Goal: Complete application form

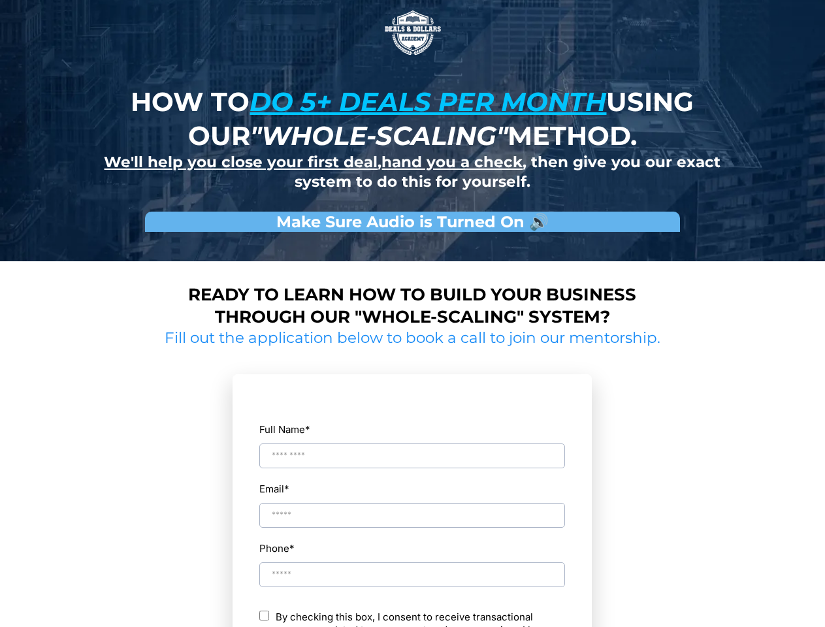
click at [413, 33] on img at bounding box center [412, 32] width 65 height 65
click at [412, 444] on input "Full Name *" at bounding box center [412, 456] width 306 height 25
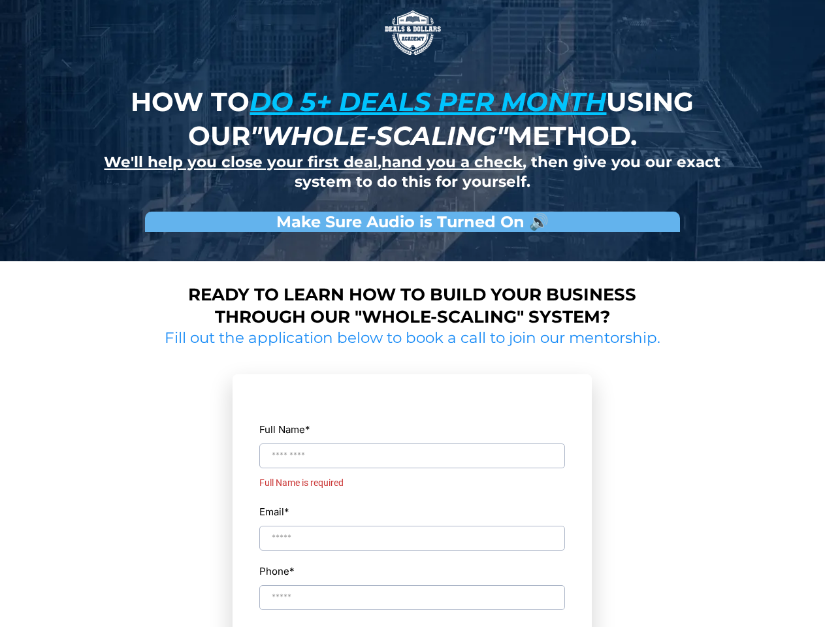
click at [412, 504] on div "Email *" at bounding box center [412, 527] width 307 height 49
click at [412, 563] on div "Full Name * Full Name is required Email * Phone * ch By checking this box, I co…" at bounding box center [412, 586] width 307 height 395
click at [412, 619] on input "Phone *" at bounding box center [412, 620] width 306 height 25
